Goal: Communication & Community: Answer question/provide support

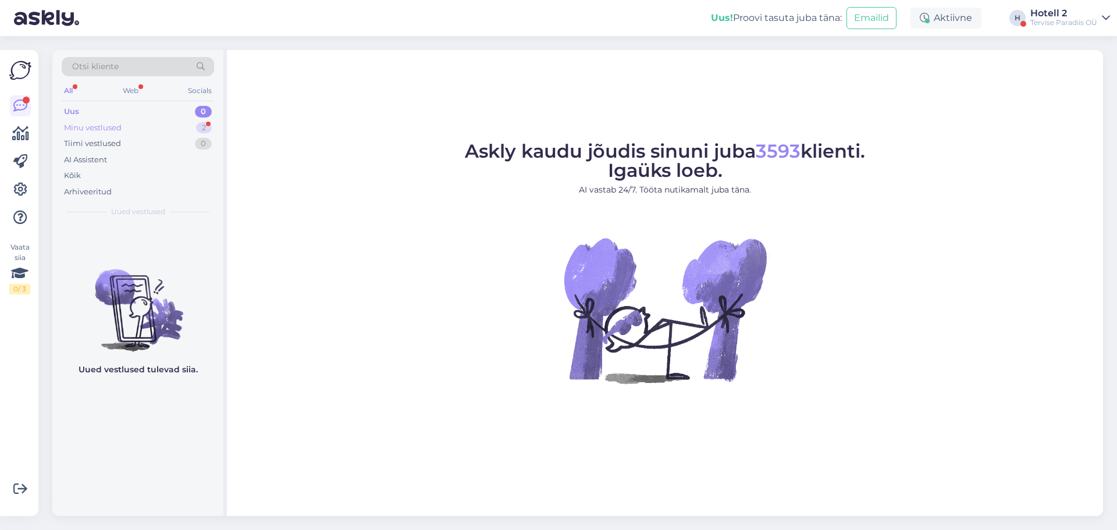
click at [189, 120] on div "Minu vestlused 2" at bounding box center [138, 128] width 152 height 16
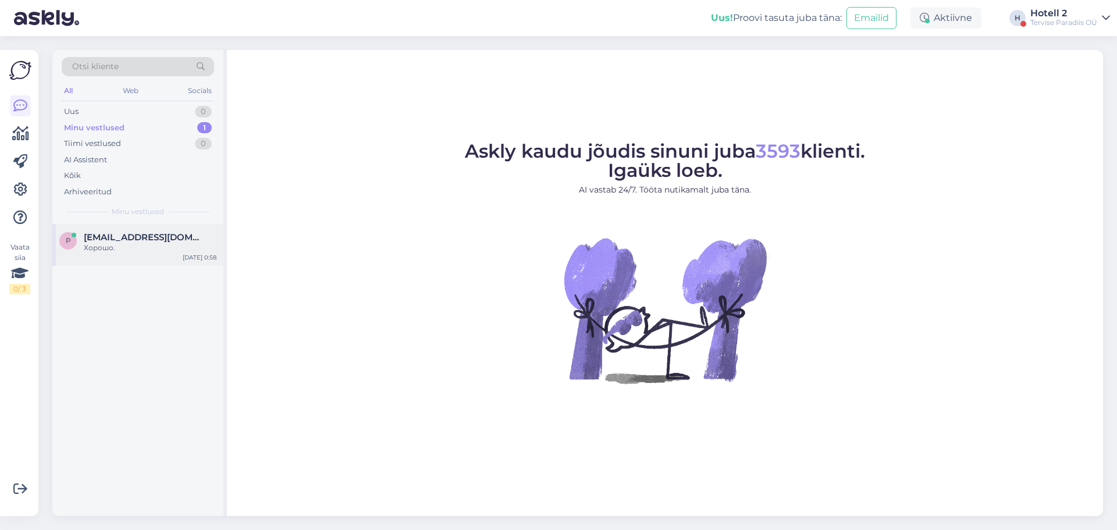
click at [162, 248] on div "Хорошо." at bounding box center [150, 248] width 133 height 10
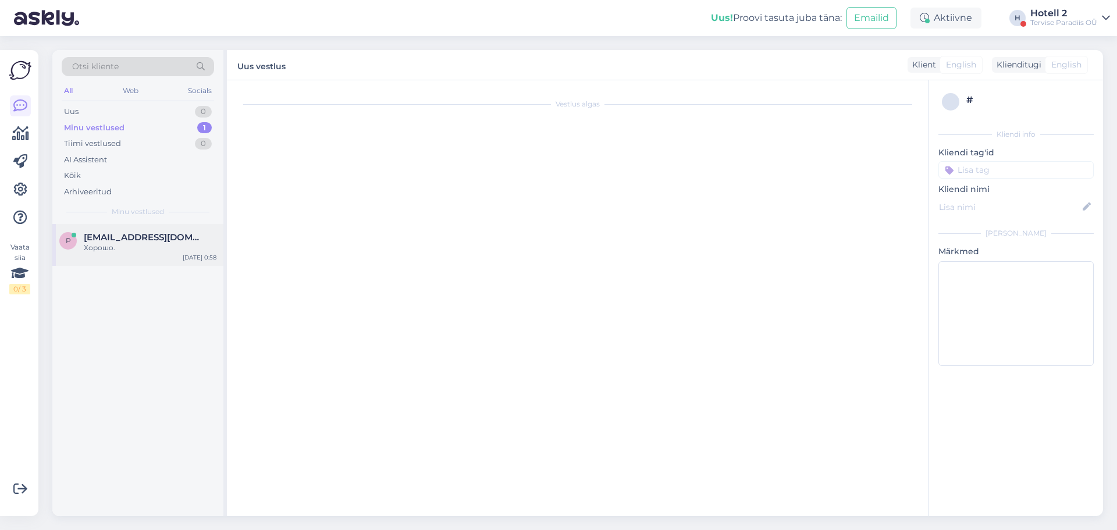
scroll to position [785, 0]
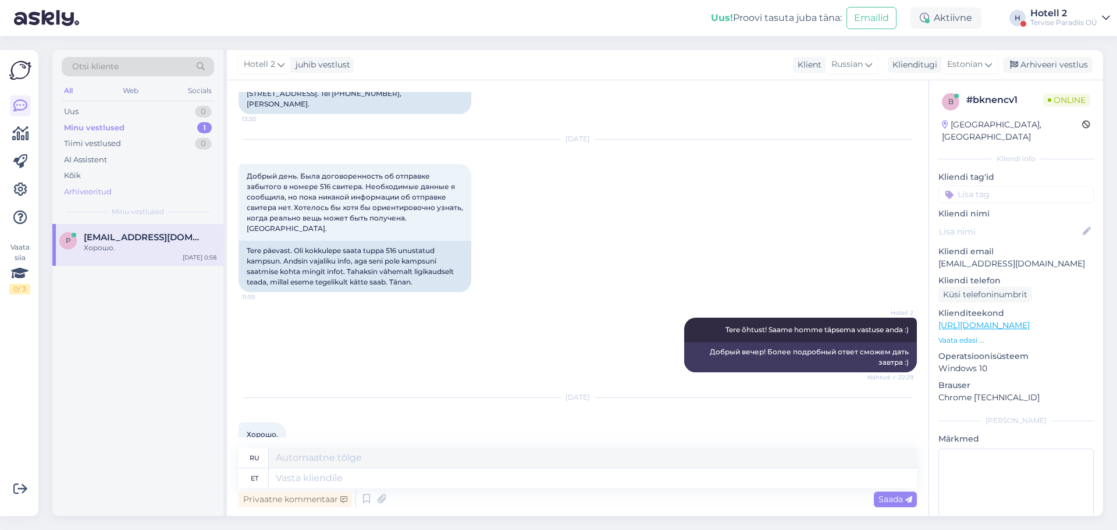
click at [109, 191] on div "Arhiveeritud" at bounding box center [88, 192] width 48 height 12
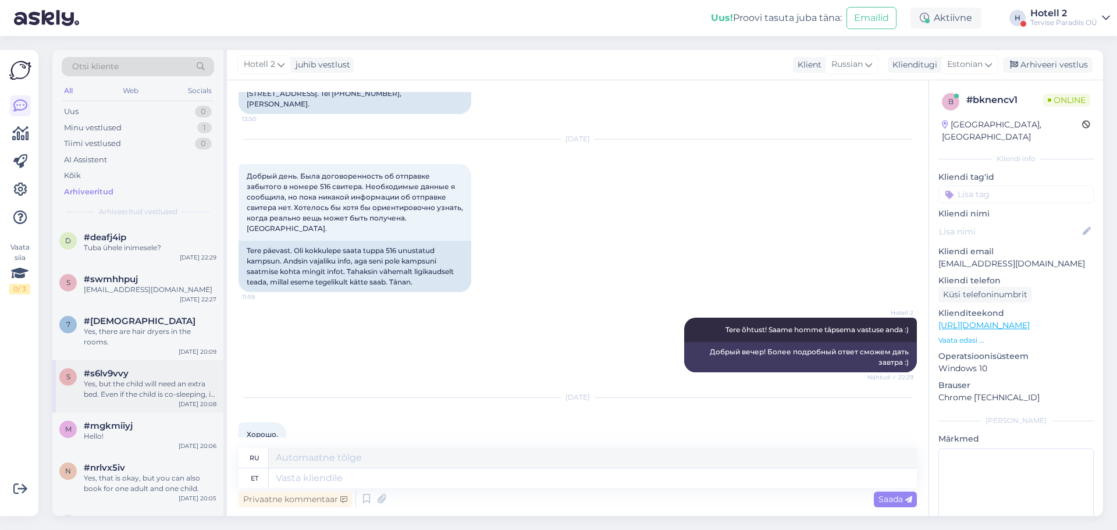
click at [183, 249] on div "#s6lv9vvy" at bounding box center [150, 373] width 133 height 10
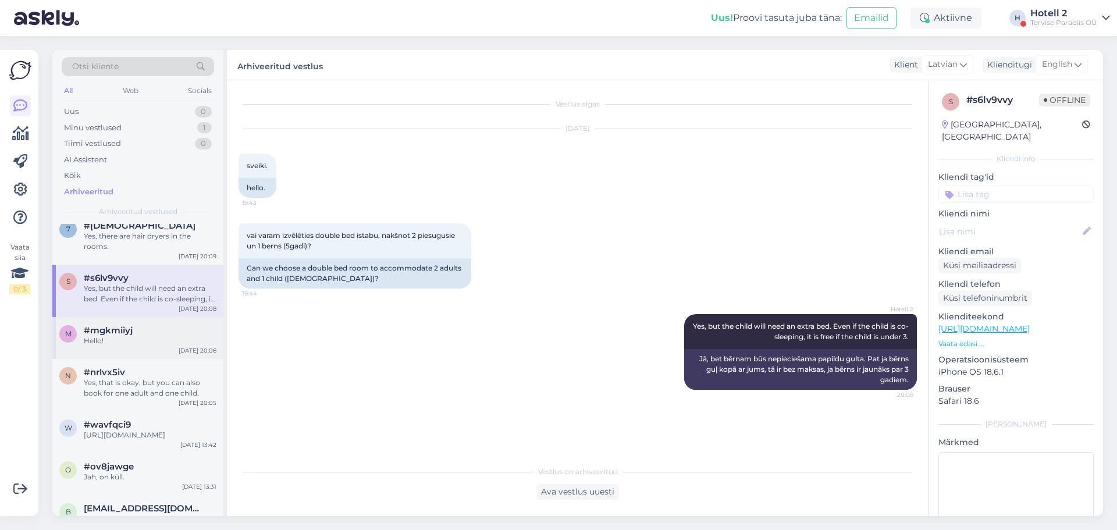
scroll to position [116, 0]
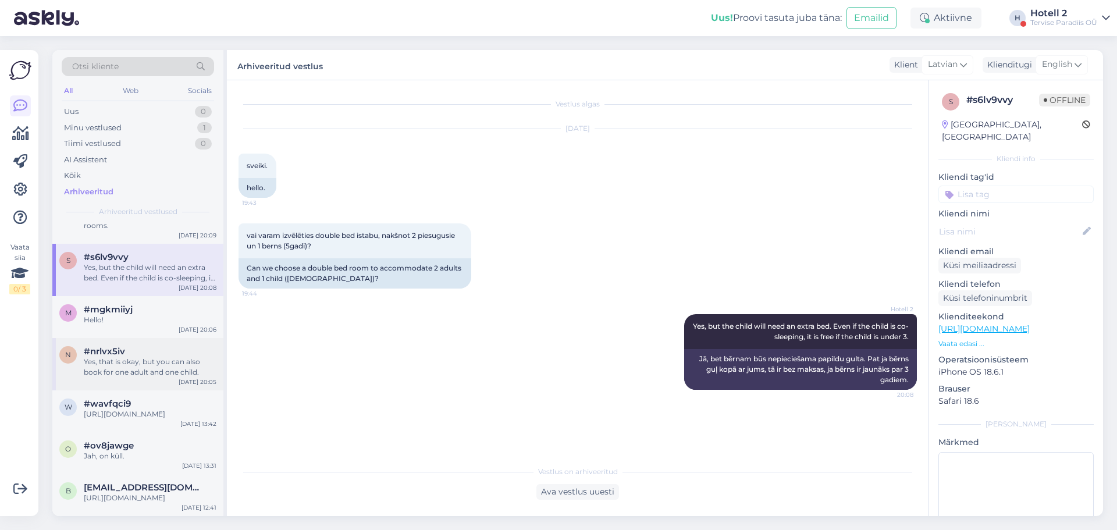
click at [170, 249] on div "n #nrlvx5iv Yes, that is okay, but you can also book for one adult and one chil…" at bounding box center [137, 364] width 171 height 52
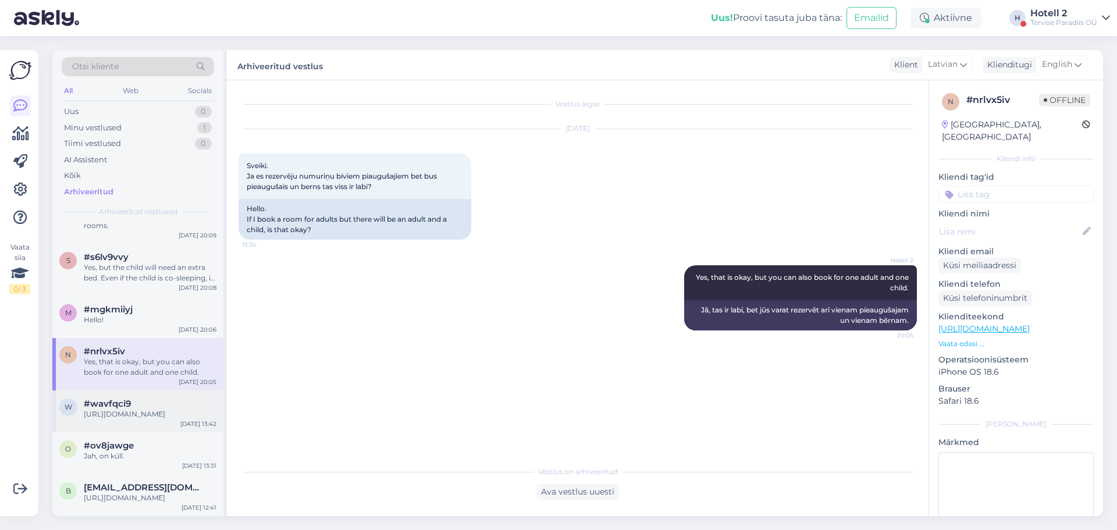
click at [174, 249] on div "[URL][DOMAIN_NAME]" at bounding box center [150, 414] width 133 height 10
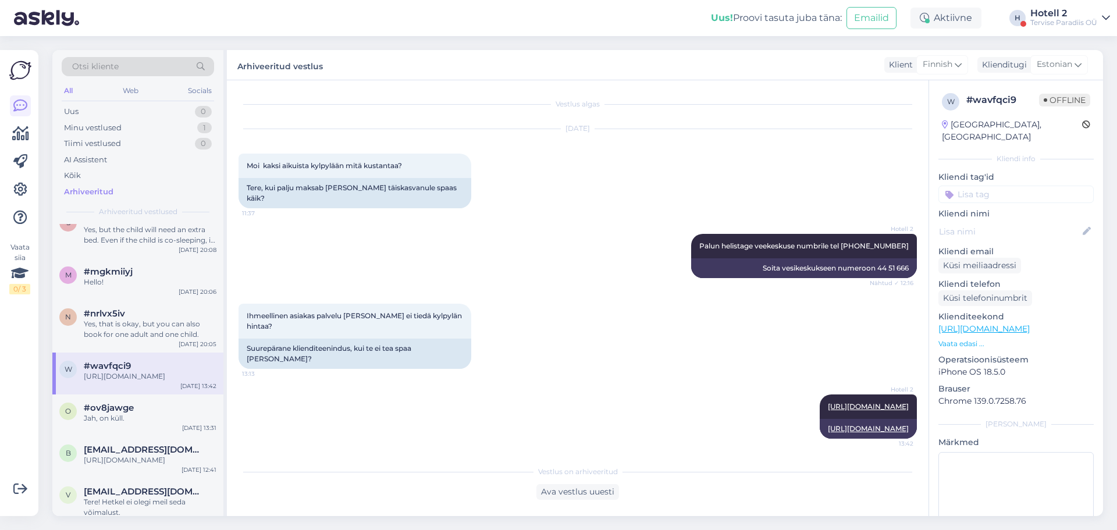
scroll to position [174, 0]
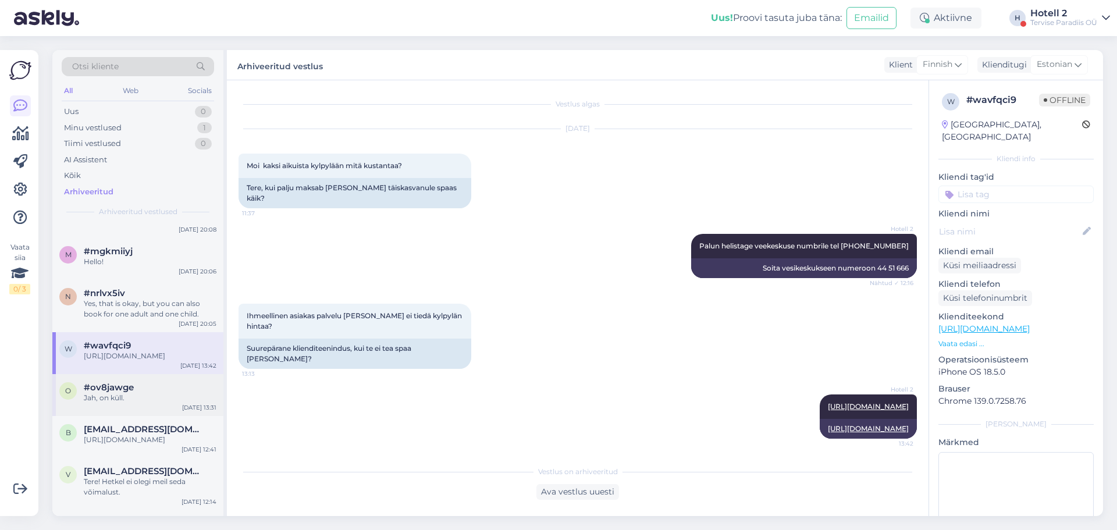
click at [180, 249] on div "o #ov8jawge Jah, on [PERSON_NAME]. [DATE] 13:31" at bounding box center [137, 395] width 171 height 42
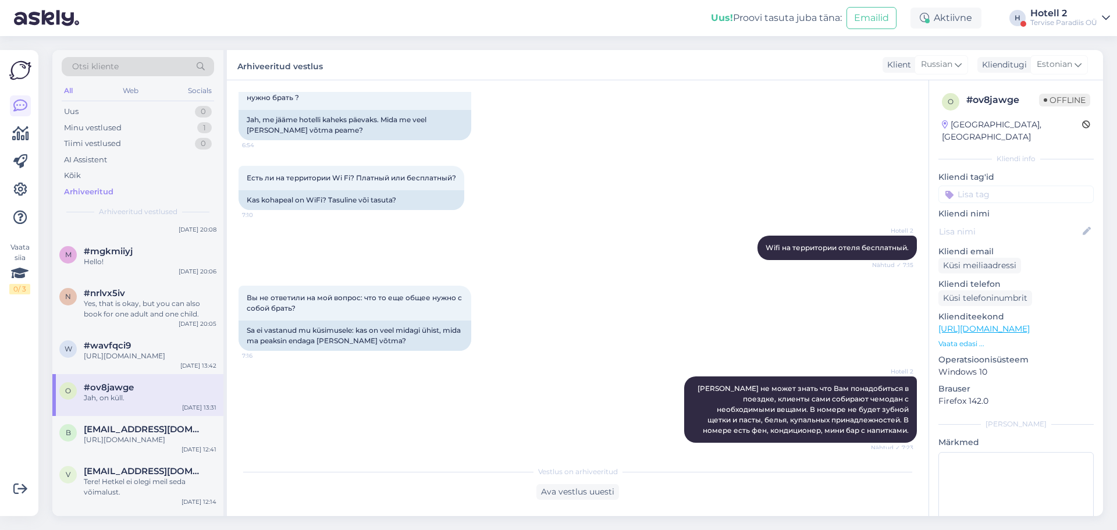
scroll to position [299, 0]
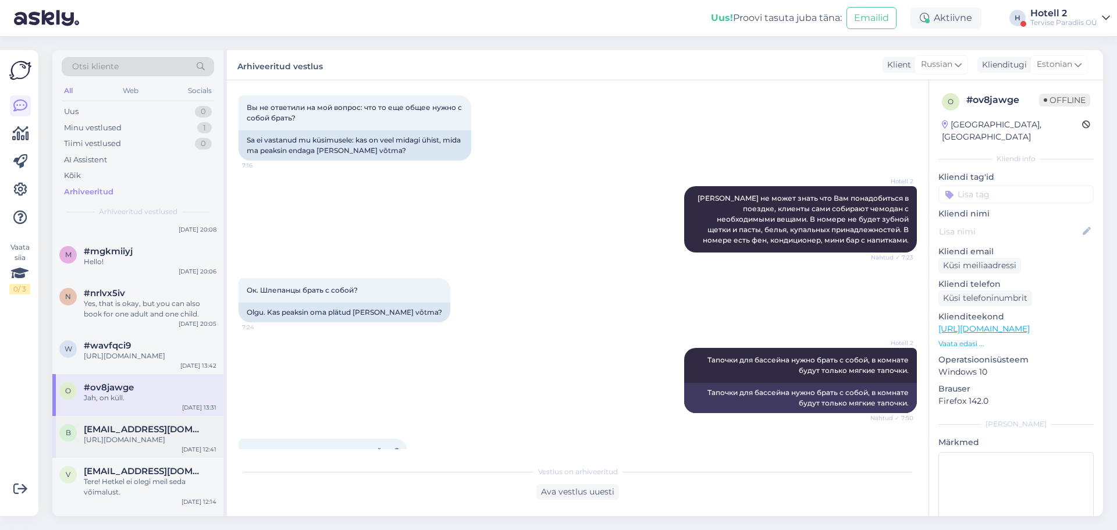
click at [168, 249] on div "[URL][DOMAIN_NAME]" at bounding box center [150, 439] width 133 height 10
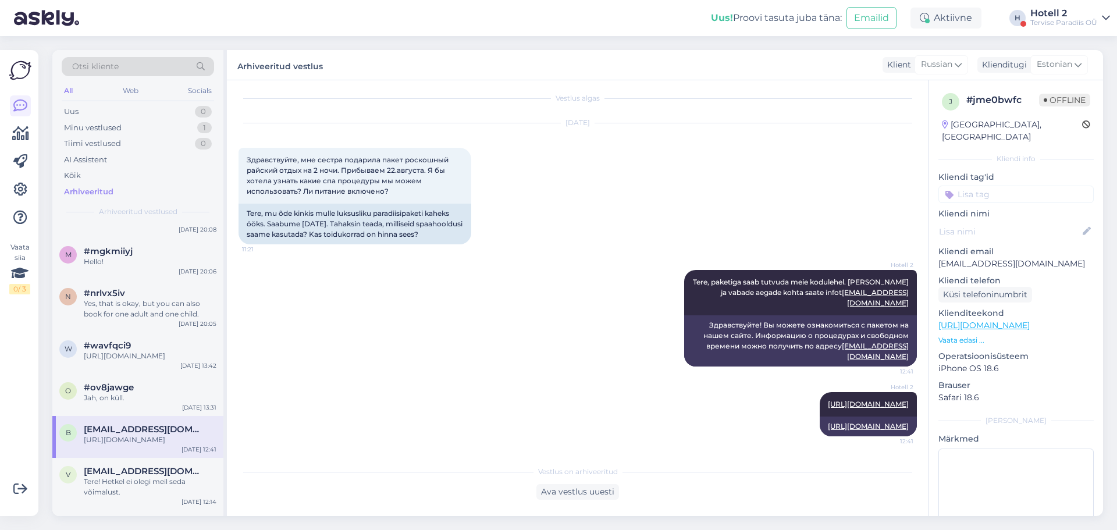
scroll to position [233, 0]
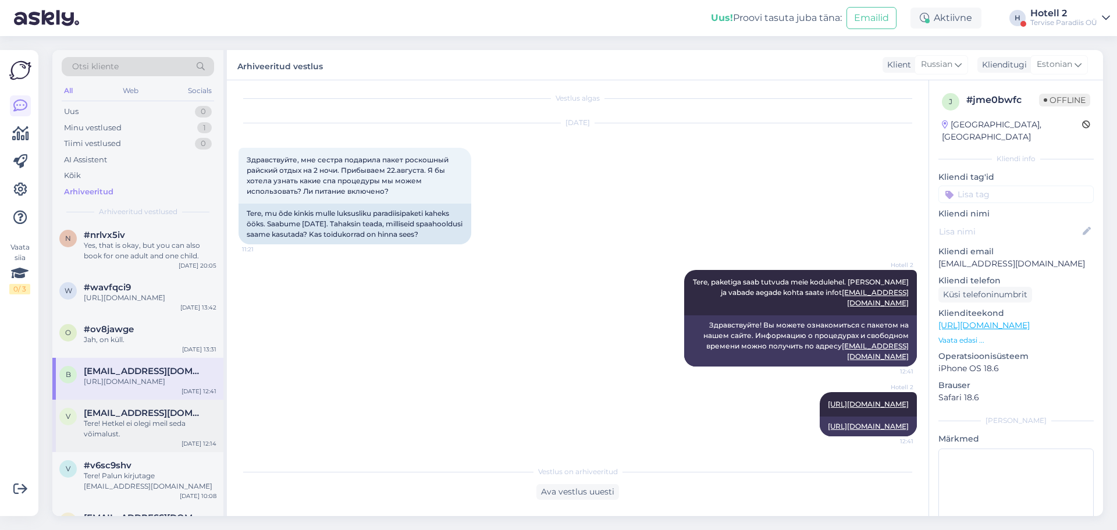
click at [149, 249] on div "Tere! Hetkel ei olegi meil seda võimalust." at bounding box center [150, 428] width 133 height 21
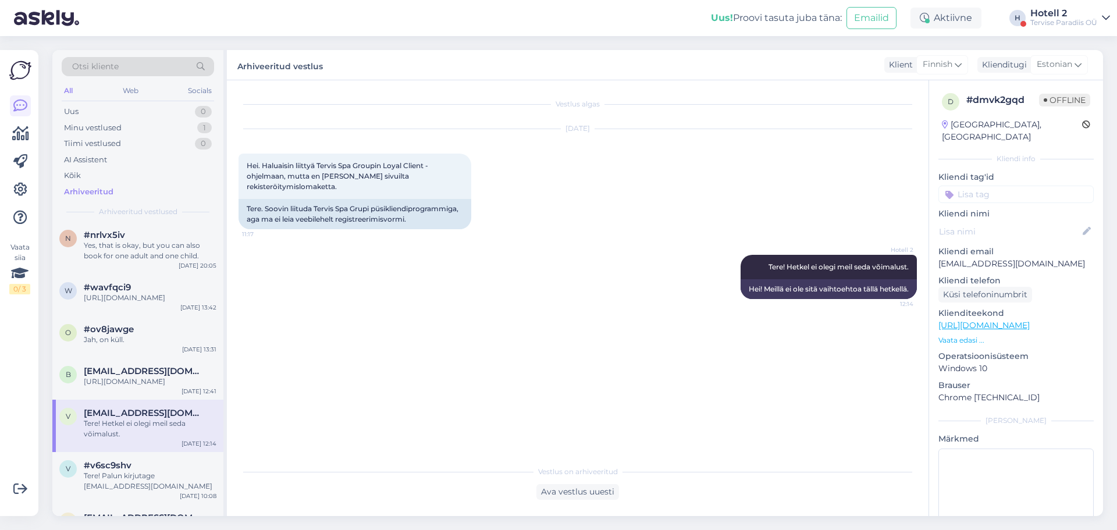
scroll to position [291, 0]
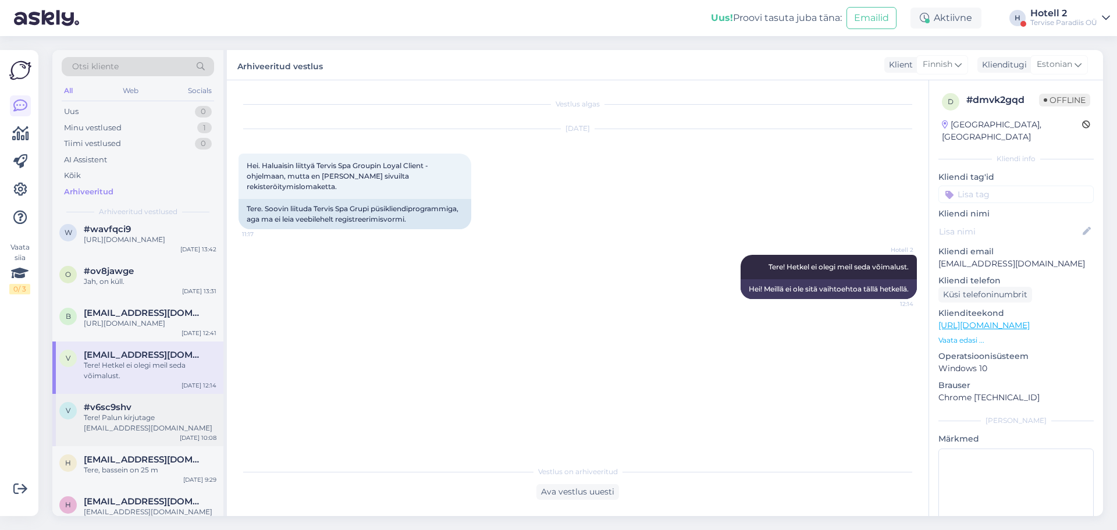
click at [180, 249] on div "v #v6sc9shv Tere! Palun kirjutage [EMAIL_ADDRESS][DOMAIN_NAME] [DATE] 10:08" at bounding box center [137, 420] width 171 height 52
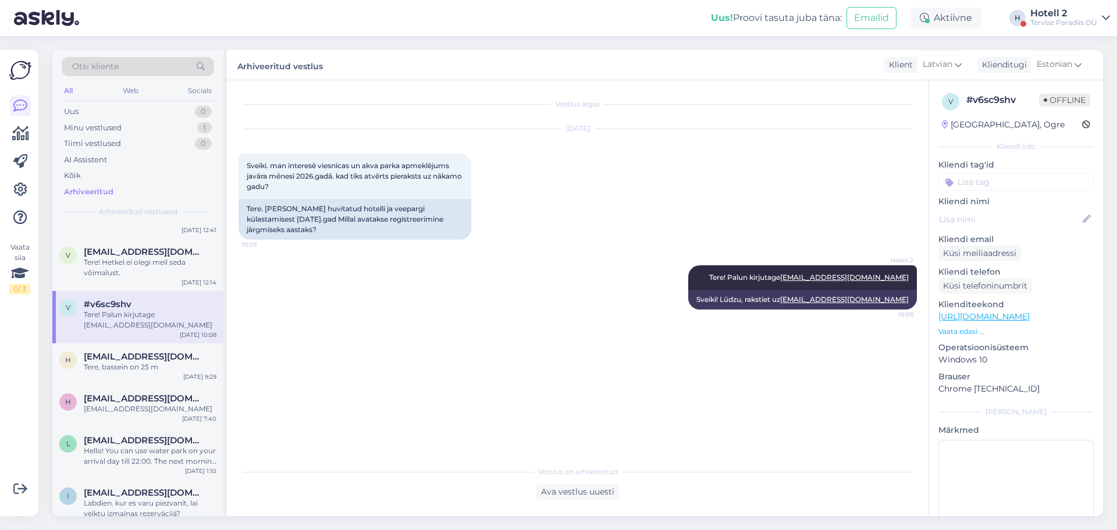
scroll to position [407, 0]
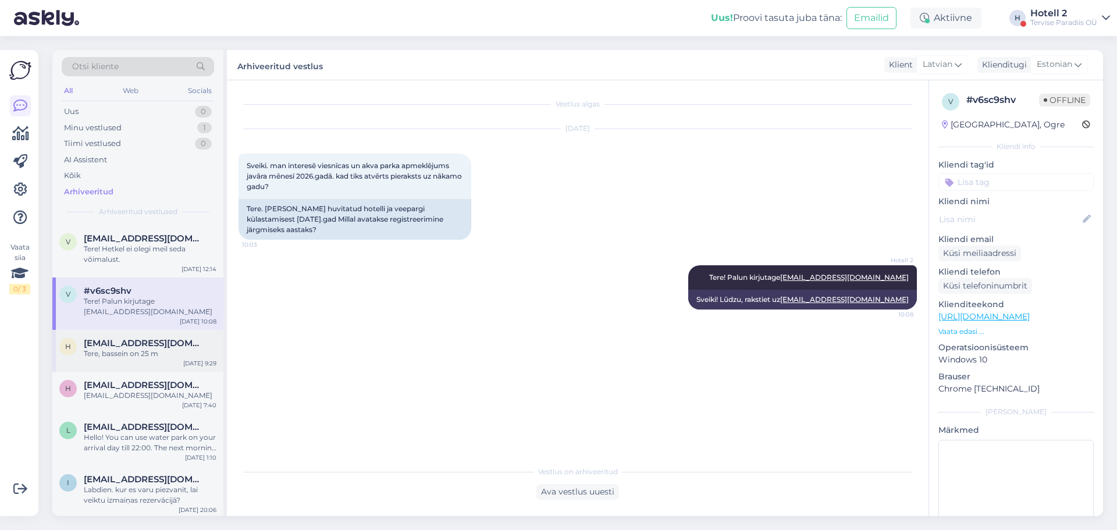
click at [179, 249] on div "h [EMAIL_ADDRESS][DOMAIN_NAME] Tere, bassein on 25 m [DATE] 9:29" at bounding box center [137, 351] width 171 height 42
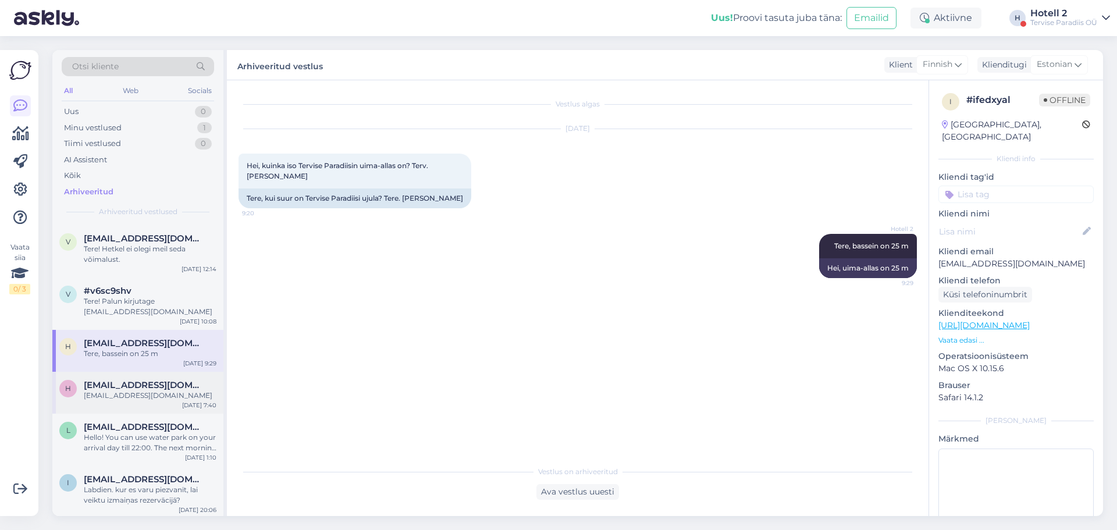
click at [179, 249] on div "[EMAIL_ADDRESS][DOMAIN_NAME]" at bounding box center [150, 385] width 133 height 10
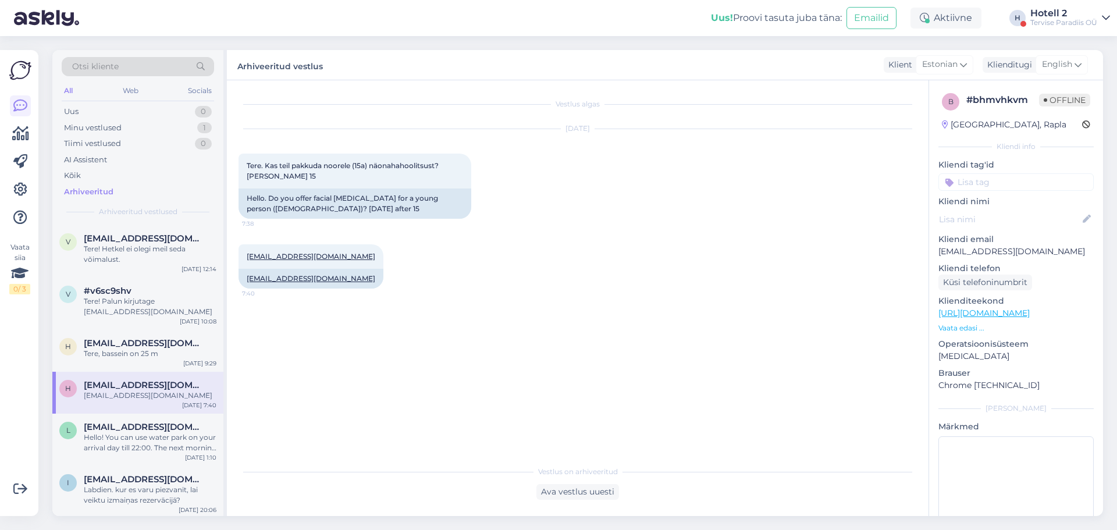
scroll to position [465, 0]
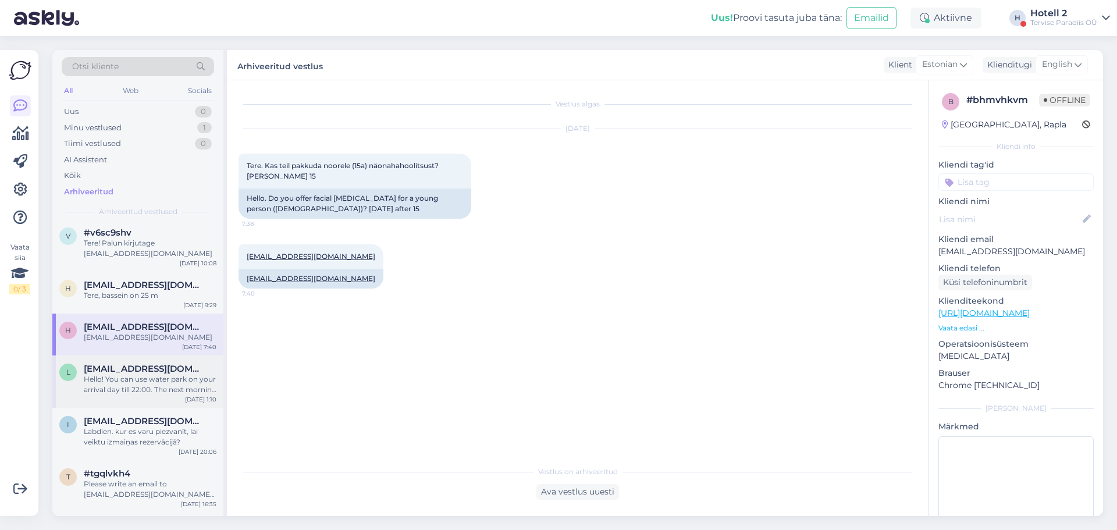
click at [180, 249] on div "Hello! You can use water park on your arrival day till 22:00. The next morning …" at bounding box center [150, 384] width 133 height 21
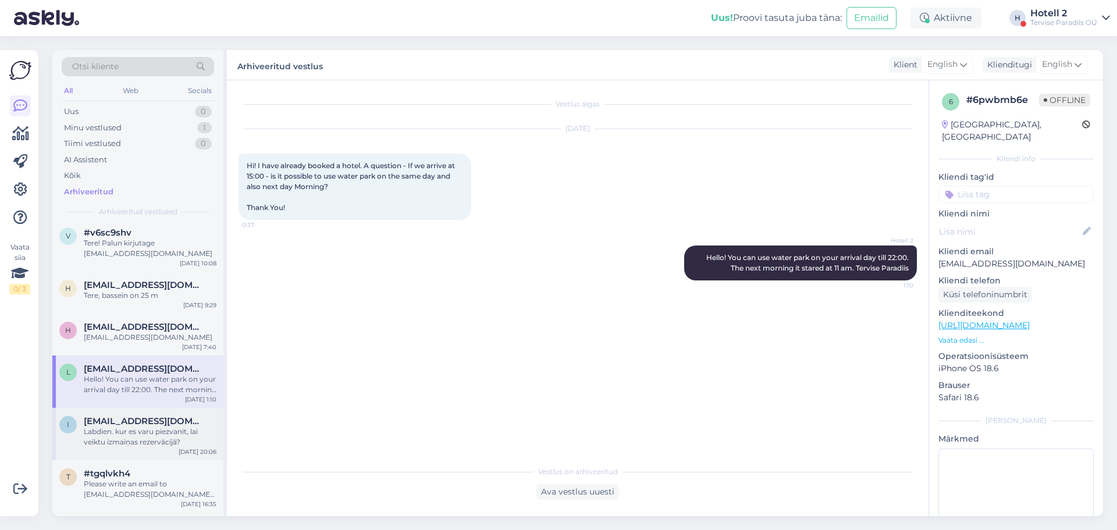
click at [175, 249] on span "[EMAIL_ADDRESS][DOMAIN_NAME]" at bounding box center [144, 421] width 121 height 10
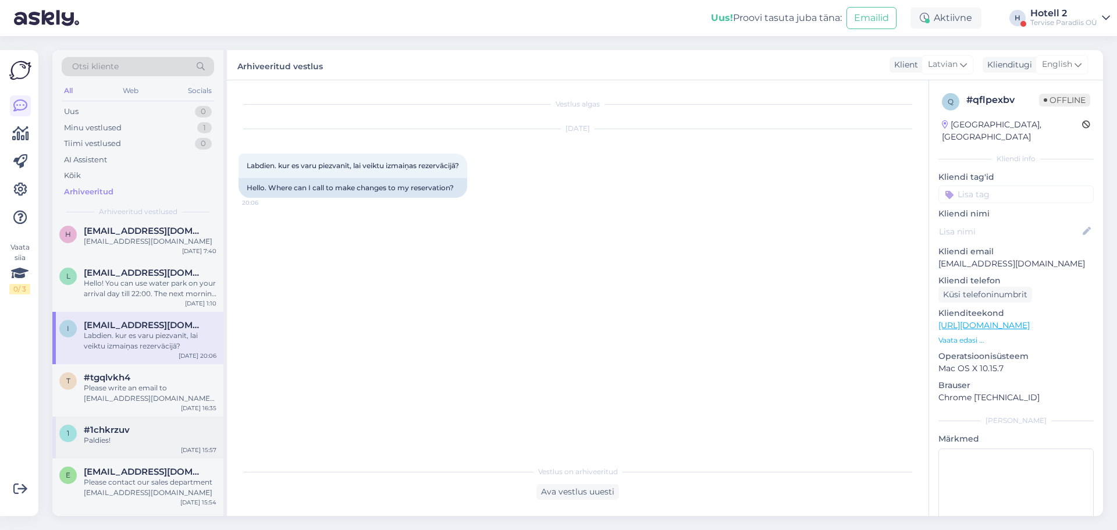
scroll to position [582, 0]
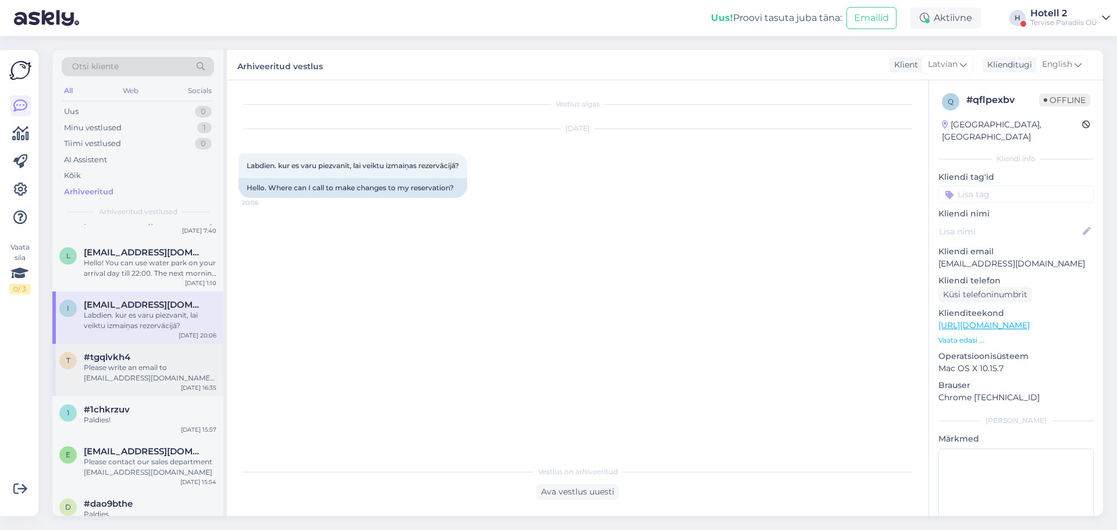
click at [180, 249] on div "Please write an email to [EMAIL_ADDRESS][DOMAIN_NAME] or call [PHONE_NUMBER]" at bounding box center [150, 372] width 133 height 21
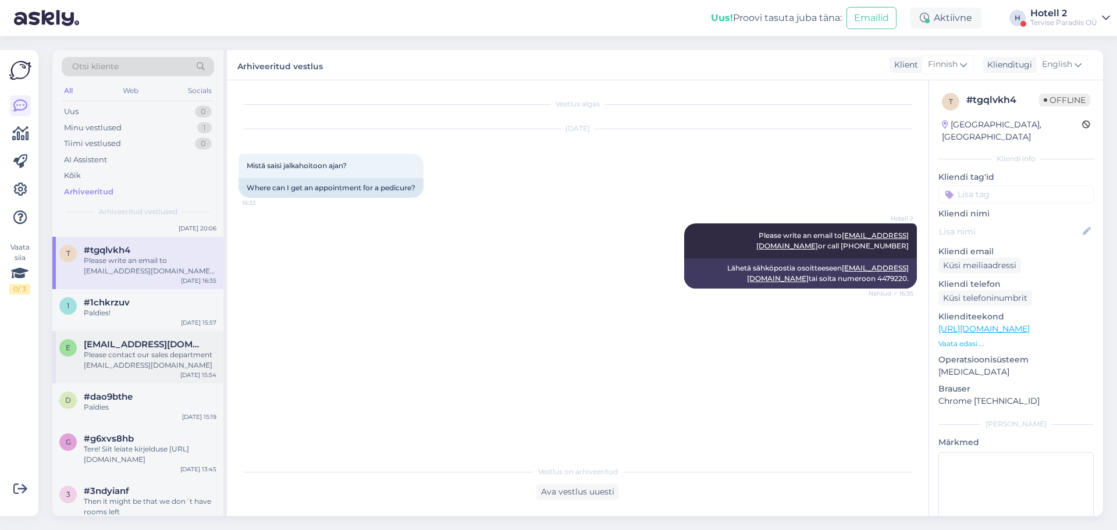
scroll to position [698, 0]
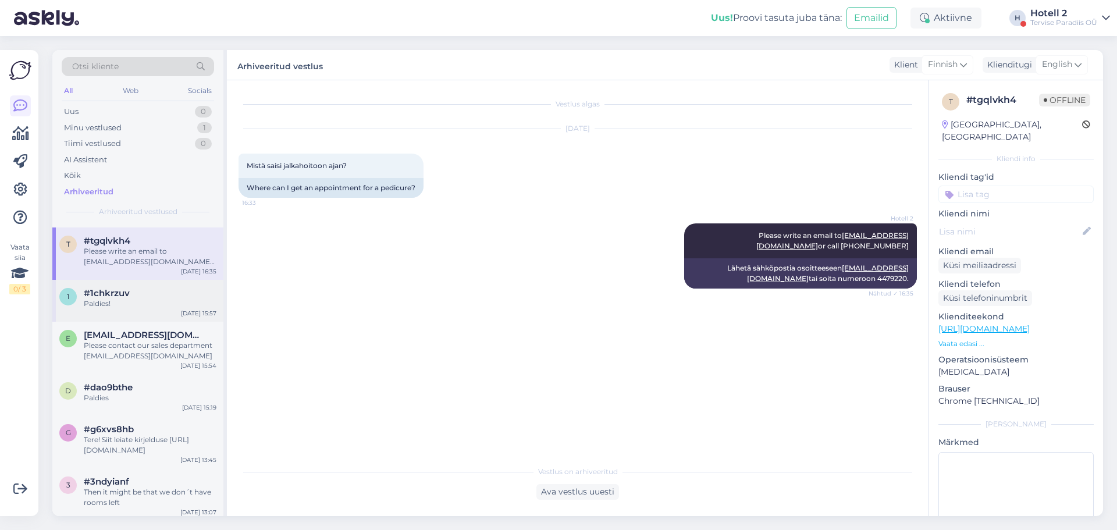
click at [151, 249] on div "Paldies!" at bounding box center [150, 303] width 133 height 10
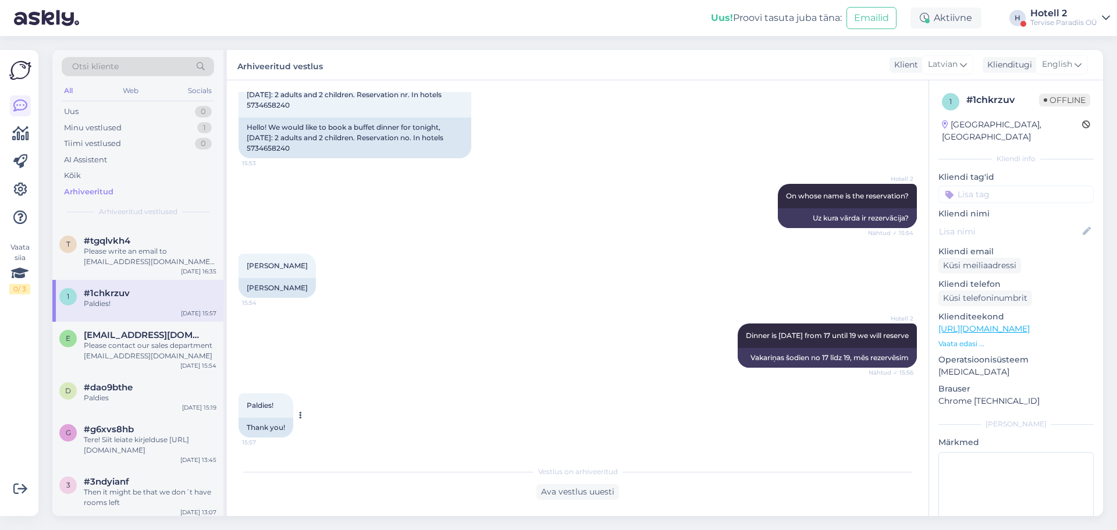
scroll to position [83, 0]
click at [169, 249] on div "#dao9bthe" at bounding box center [150, 387] width 133 height 10
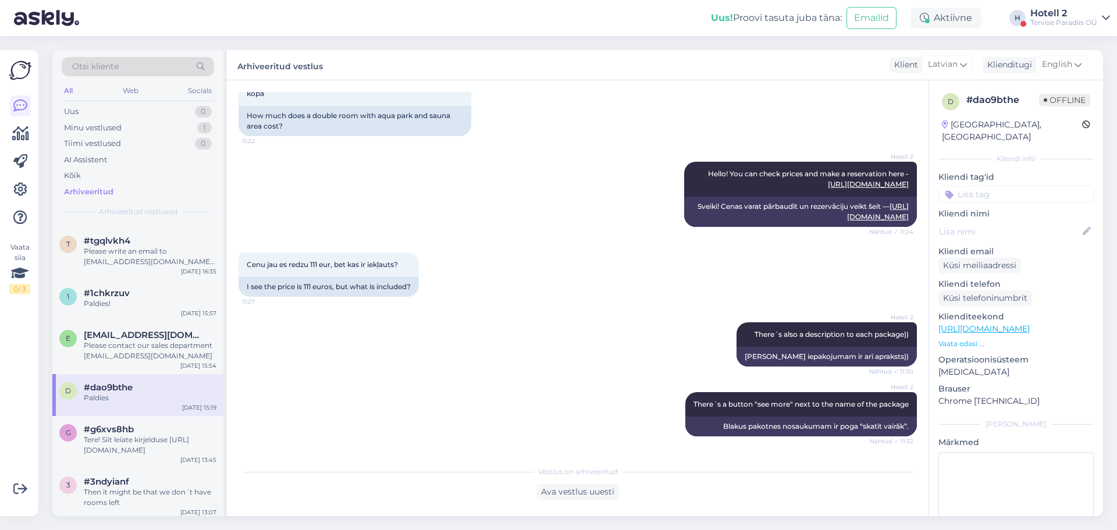
scroll to position [323, 0]
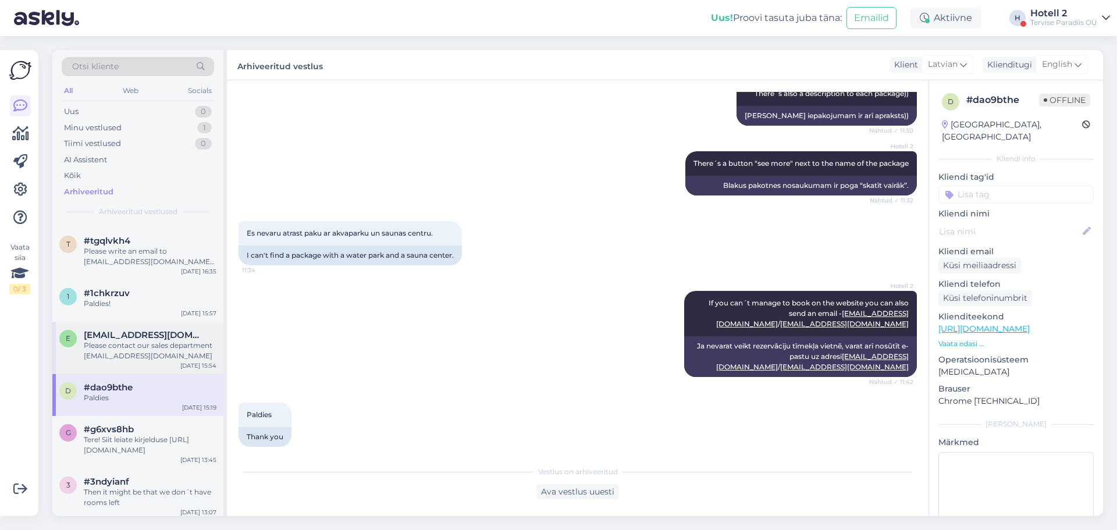
click at [171, 249] on div "Please contact our sales department [EMAIL_ADDRESS][DOMAIN_NAME]" at bounding box center [150, 350] width 133 height 21
